Goal: Transaction & Acquisition: Purchase product/service

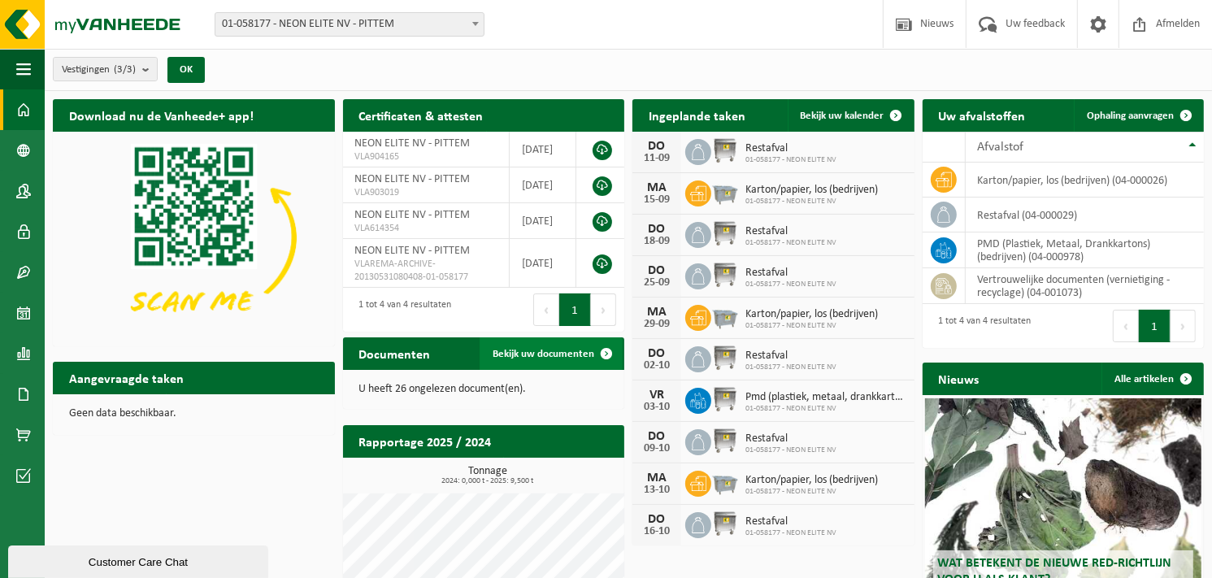
click at [557, 356] on span "Bekijk uw documenten" at bounding box center [544, 354] width 102 height 11
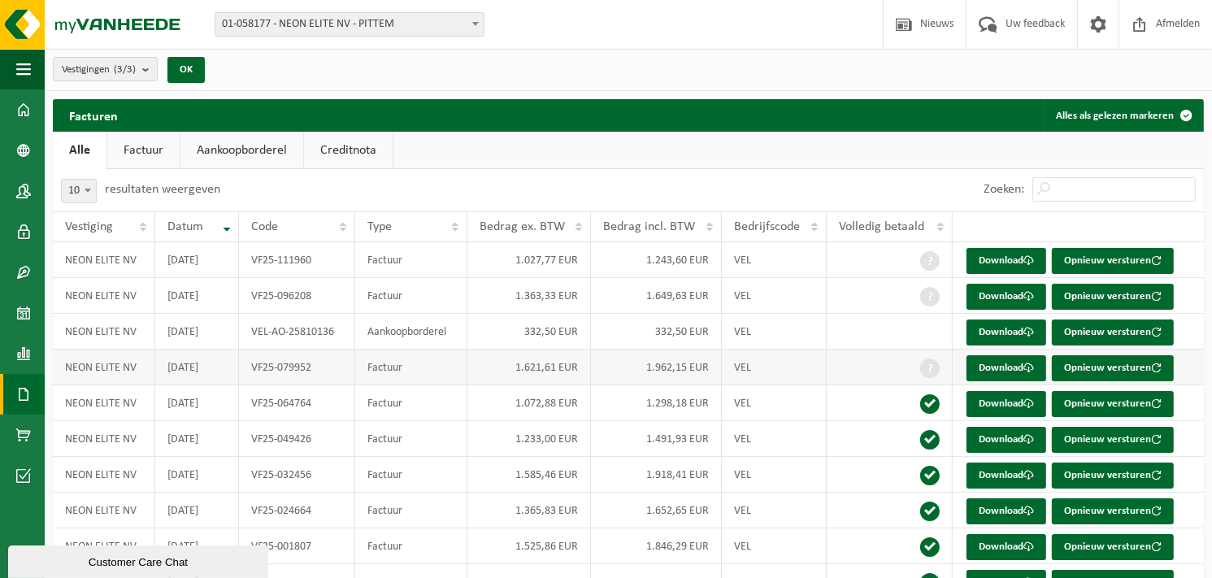
scroll to position [81, 0]
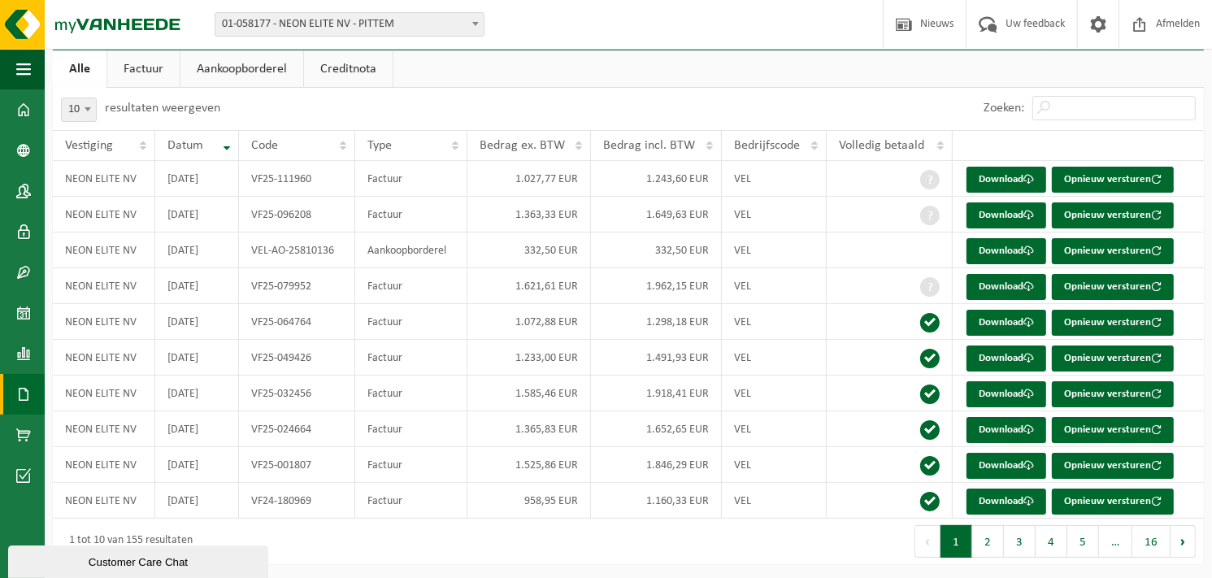
click at [258, 67] on link "Aankoopborderel" at bounding box center [241, 68] width 123 height 37
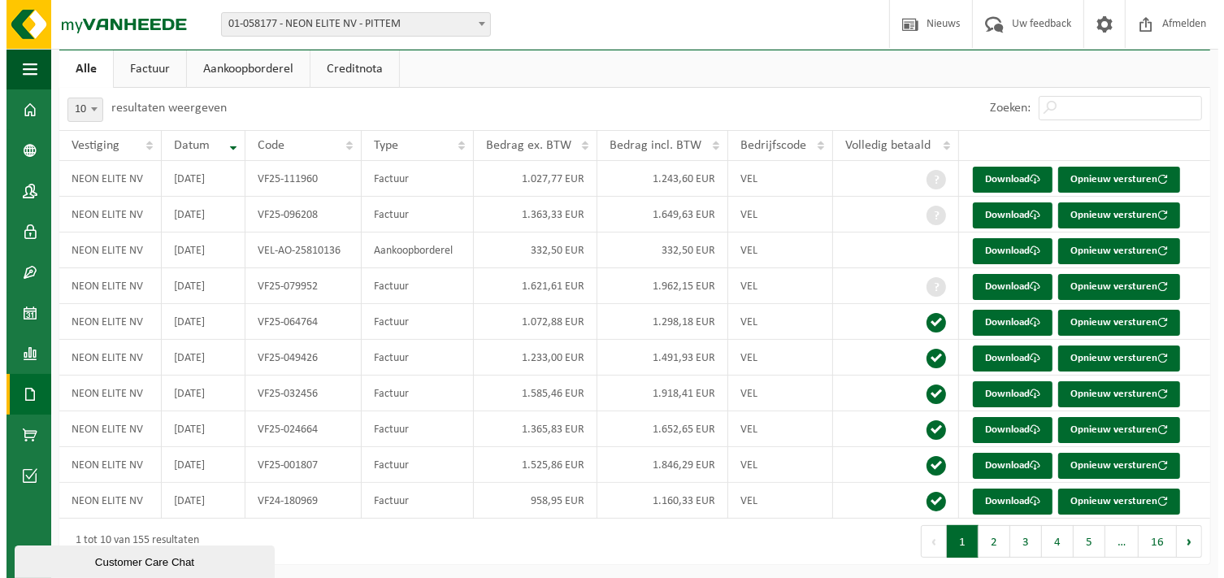
scroll to position [0, 0]
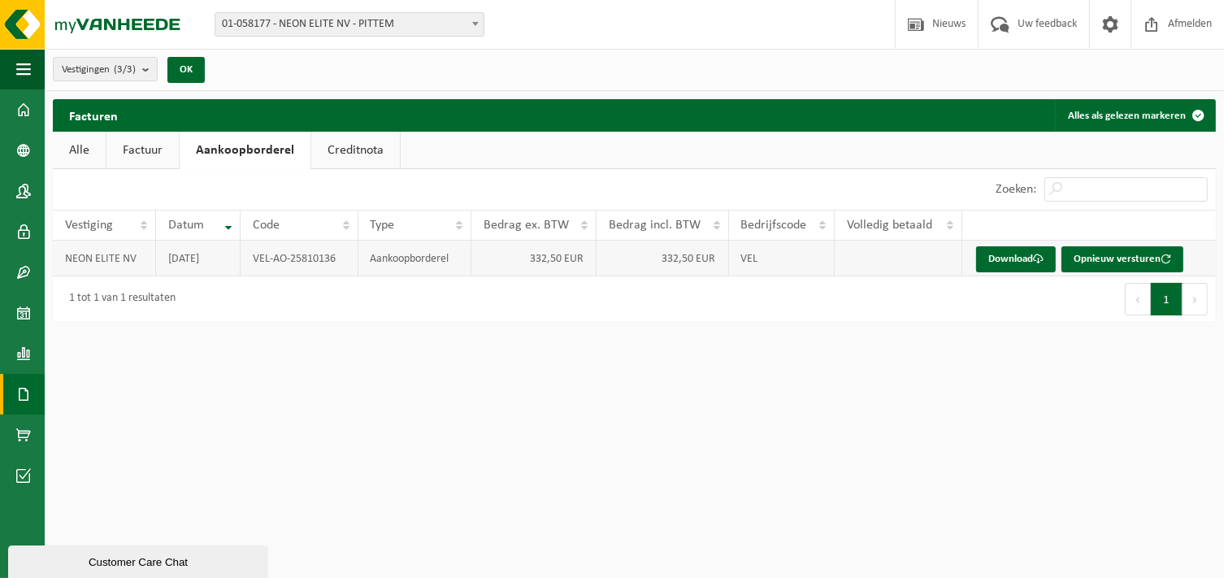
click at [317, 260] on td "VEL-AO-25810136" at bounding box center [300, 259] width 118 height 36
click at [1018, 259] on link "Download" at bounding box center [1016, 259] width 80 height 26
click at [361, 154] on link "Creditnota" at bounding box center [355, 150] width 89 height 37
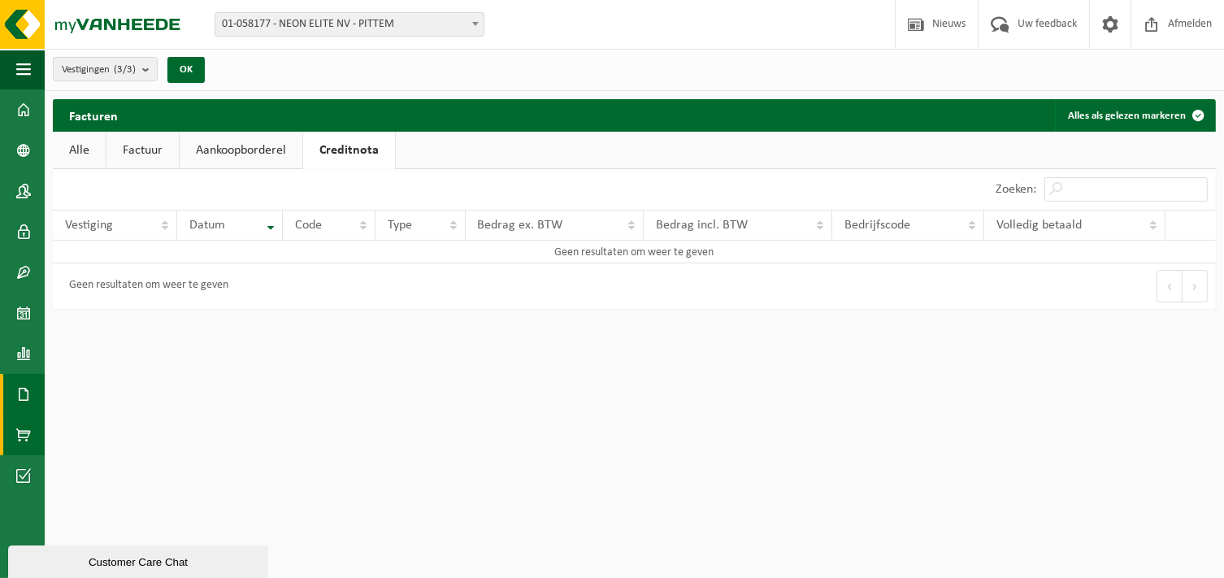
click at [20, 432] on span at bounding box center [23, 435] width 15 height 41
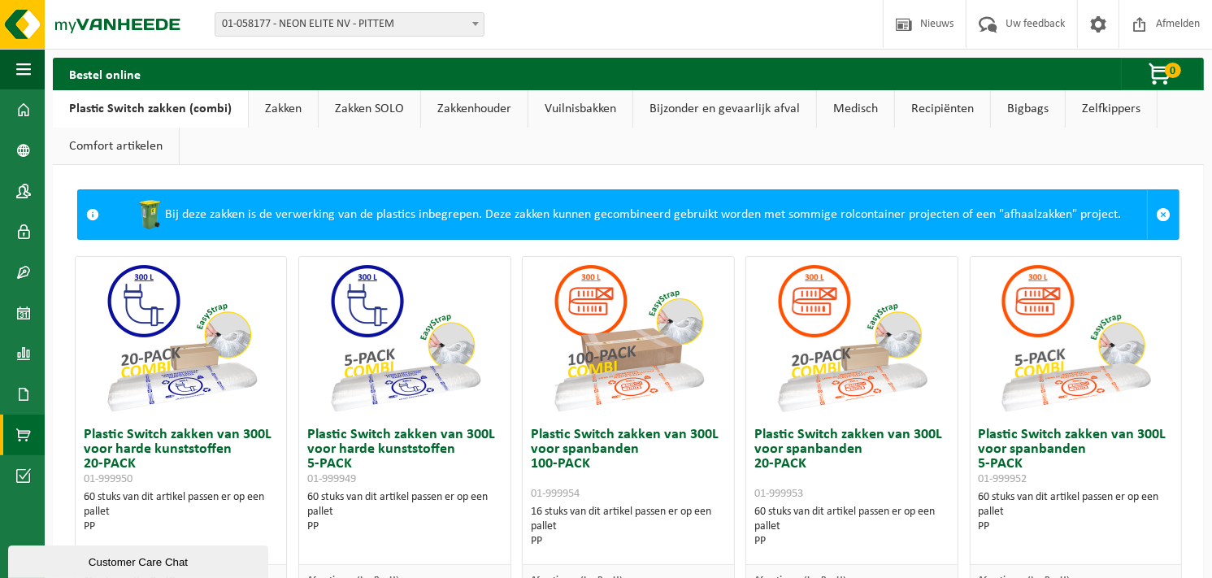
click at [271, 106] on link "Zakken" at bounding box center [283, 108] width 69 height 37
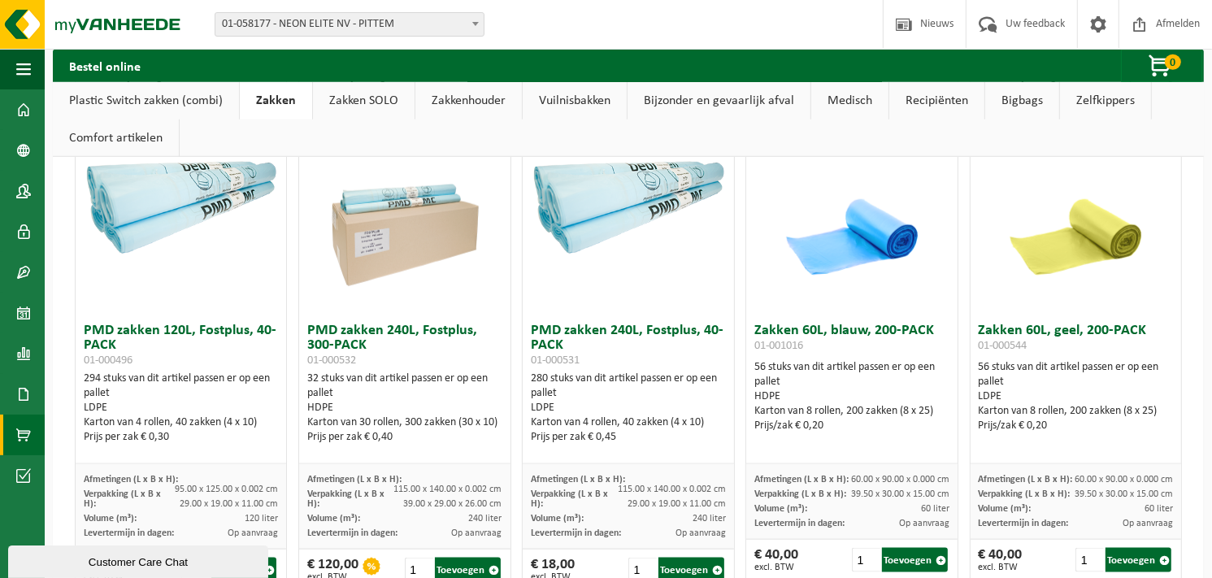
scroll to position [1544, 0]
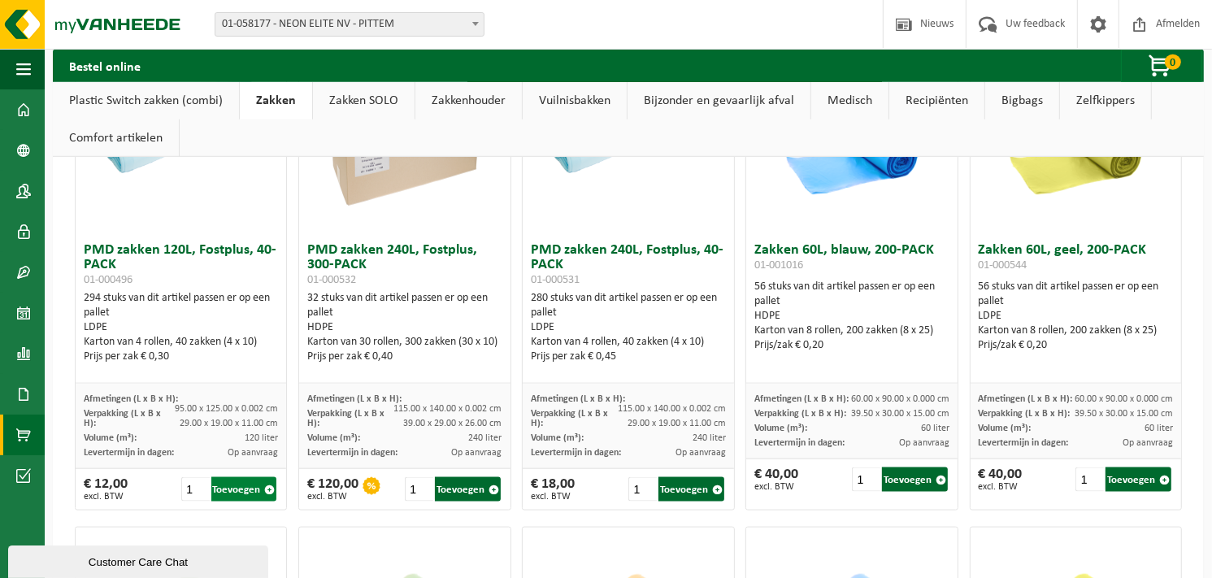
click at [248, 487] on button "Toevoegen" at bounding box center [244, 489] width 66 height 24
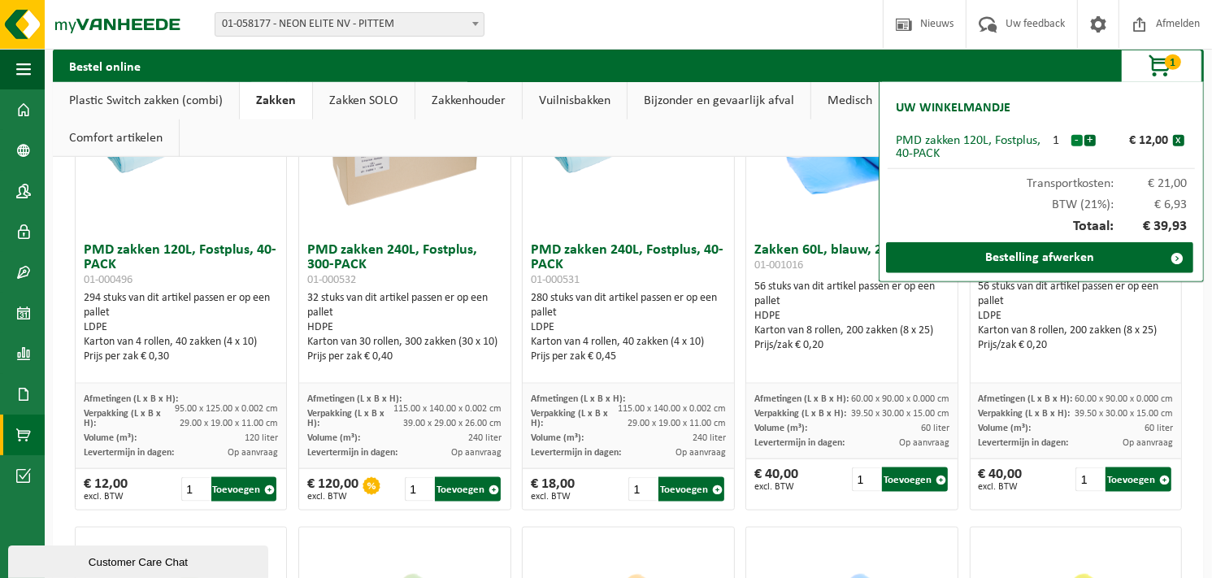
click at [1079, 141] on button "-" at bounding box center [1076, 140] width 11 height 11
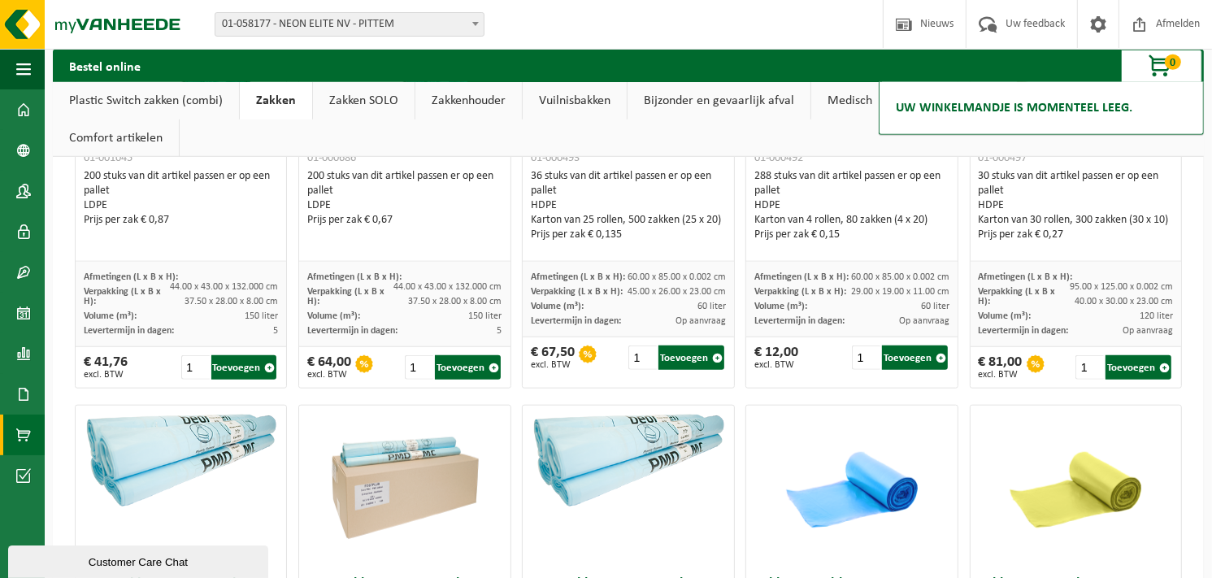
scroll to position [1138, 0]
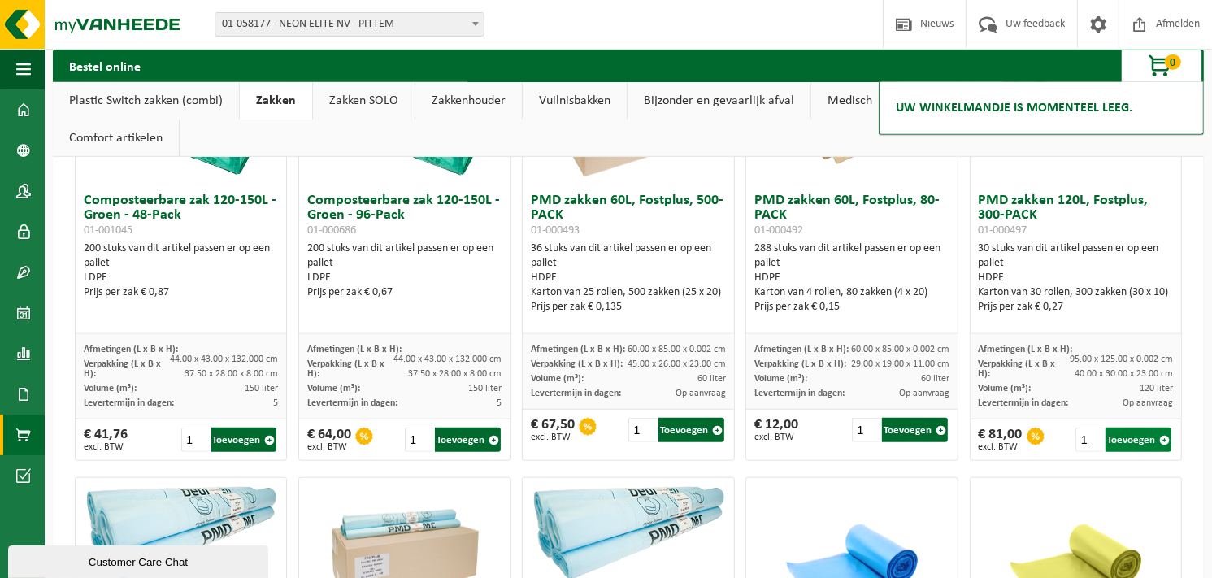
click at [1125, 441] on button "Toevoegen" at bounding box center [1138, 440] width 66 height 24
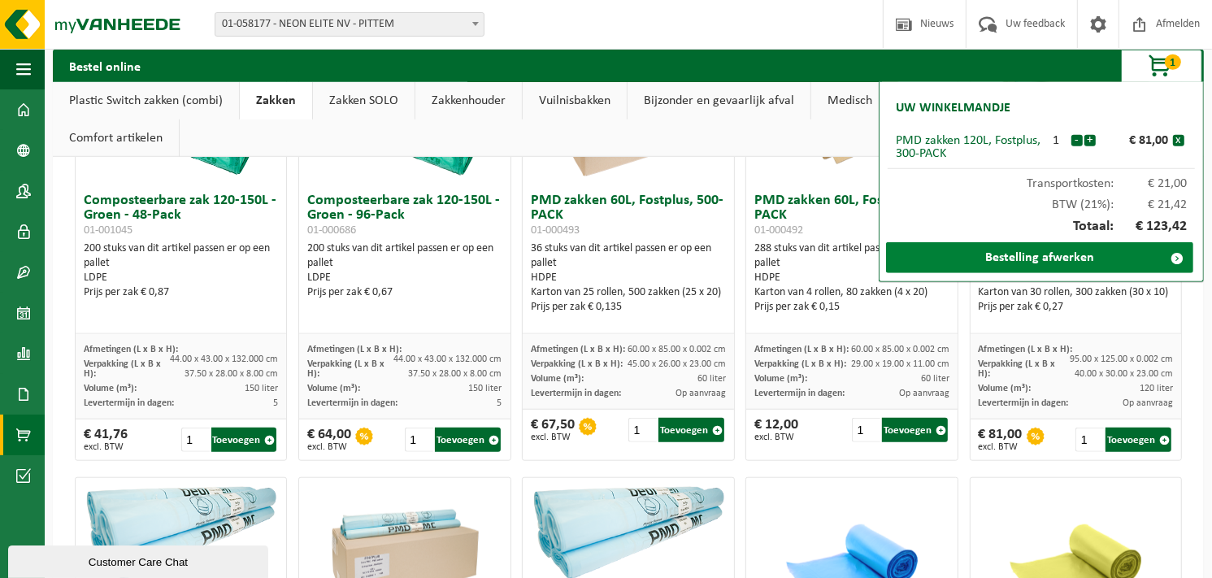
click at [1064, 256] on link "Bestelling afwerken" at bounding box center [1039, 257] width 307 height 31
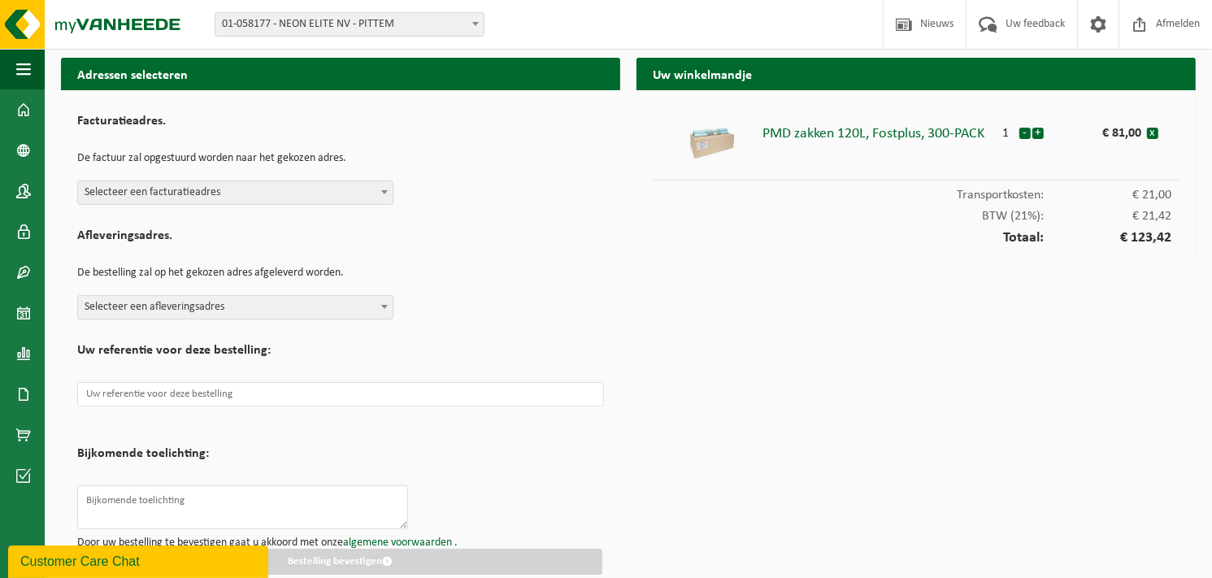
click at [176, 191] on span "Selecteer een facturatieadres" at bounding box center [235, 192] width 315 height 23
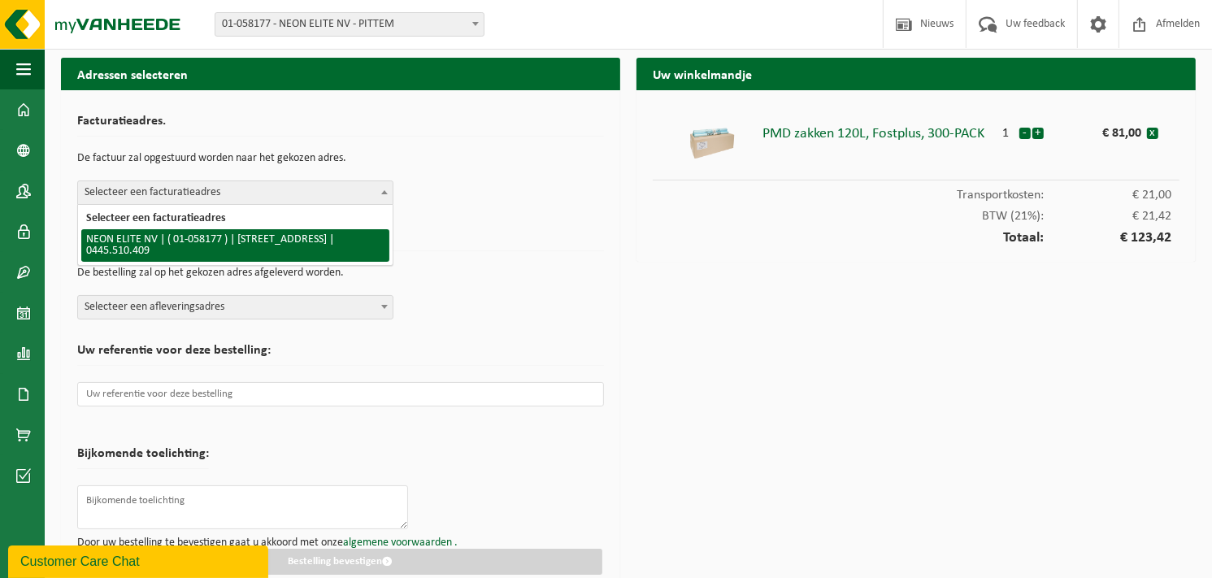
select select "360"
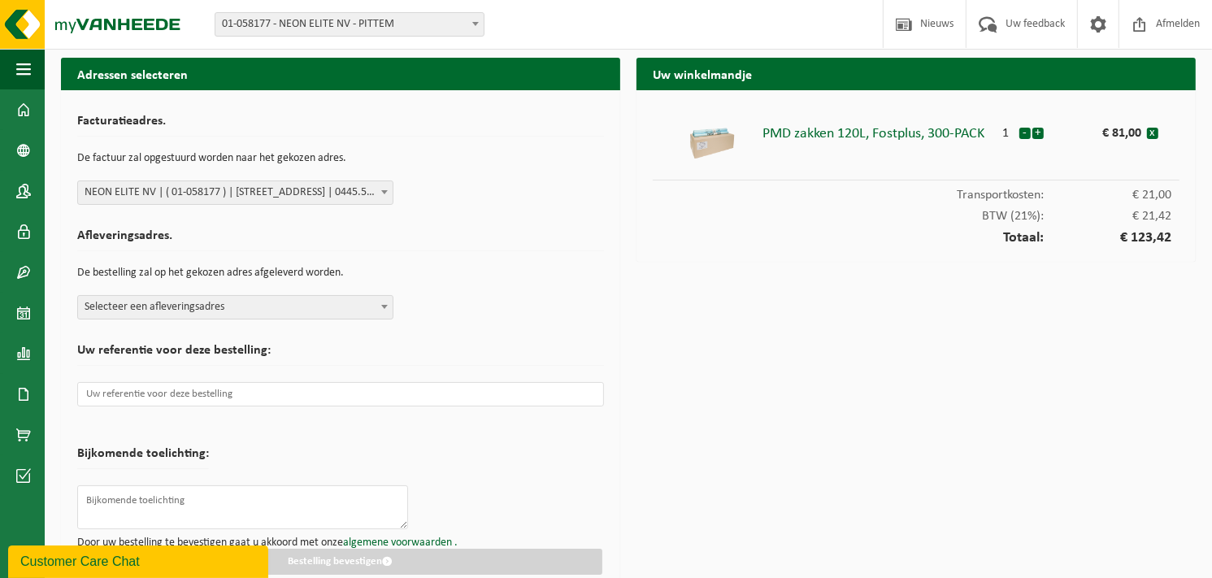
click at [221, 313] on span "Selecteer een afleveringsadres" at bounding box center [235, 307] width 315 height 23
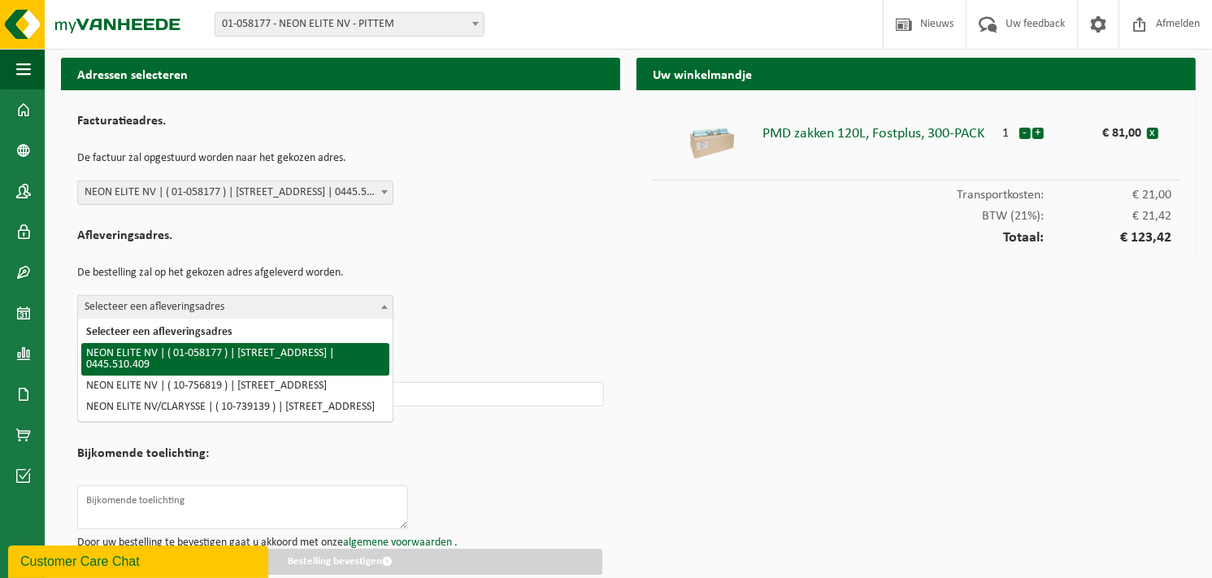
select select "360"
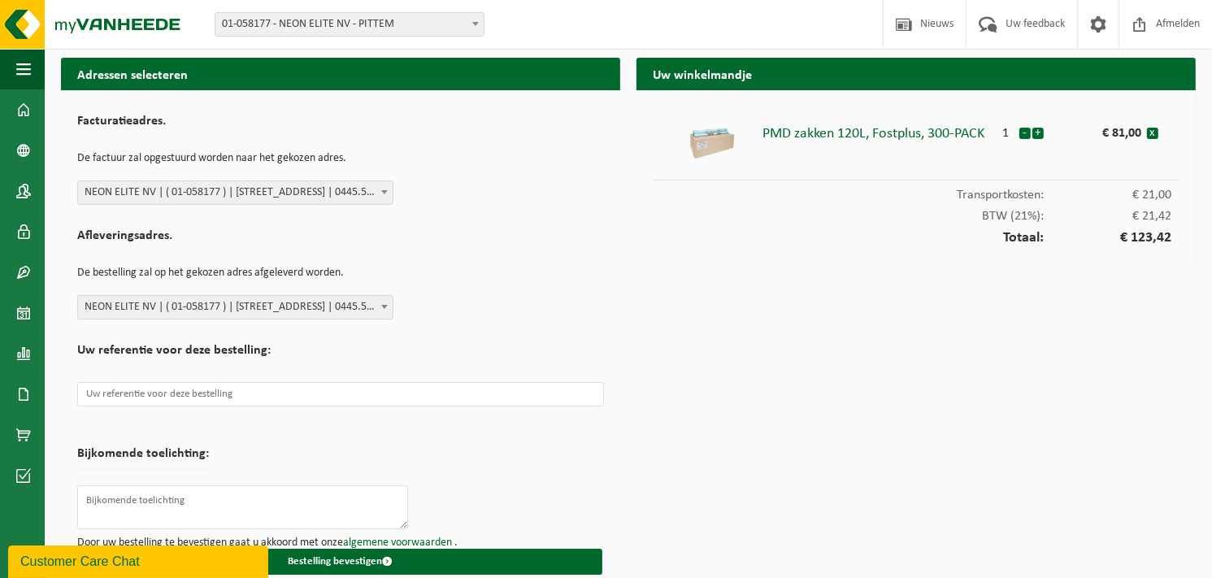
click at [551, 290] on div "Afleveringsadres. De bestelling zal op het gekozen adres afgeleverd worden. Sel…" at bounding box center [340, 270] width 527 height 98
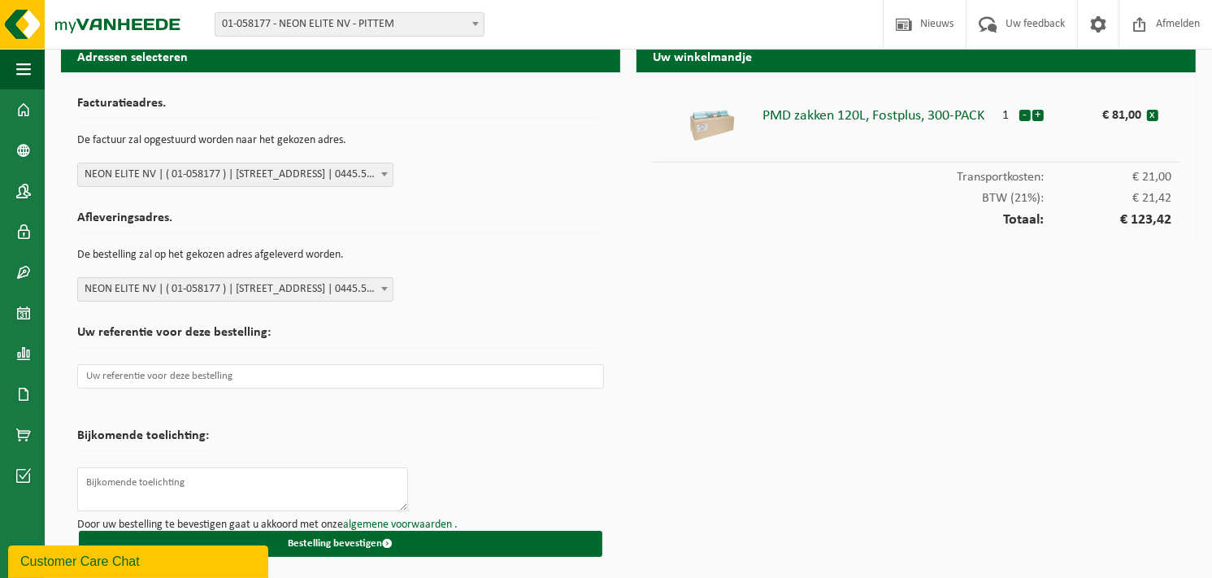
scroll to position [19, 0]
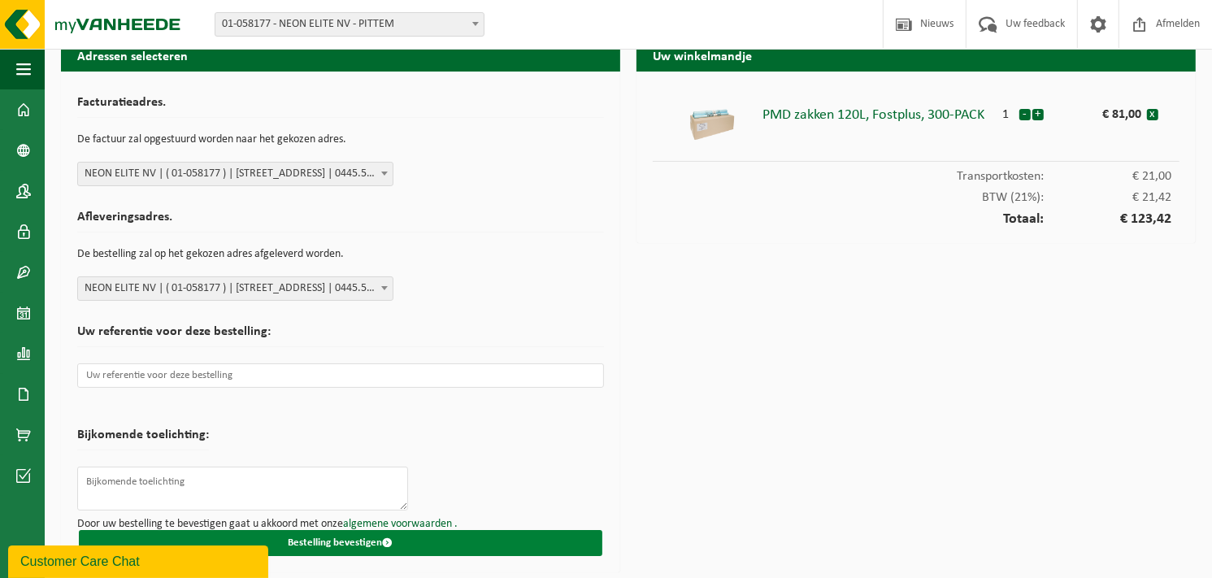
click at [338, 541] on button "Bestelling bevestigen" at bounding box center [340, 543] width 523 height 26
